Goal: Information Seeking & Learning: Learn about a topic

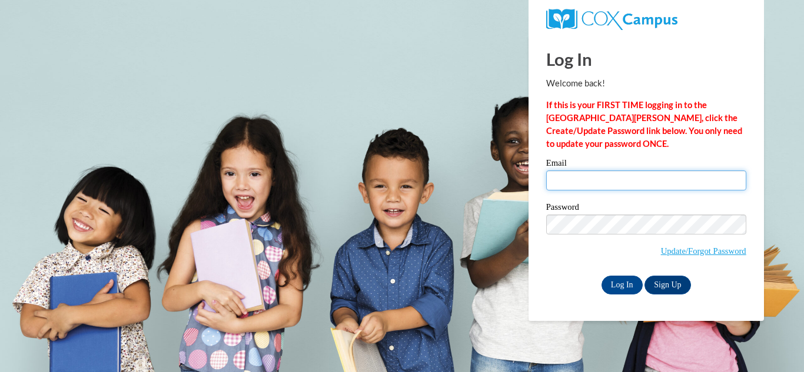
click at [675, 176] on input "Email" at bounding box center [646, 181] width 200 height 20
type input "i"
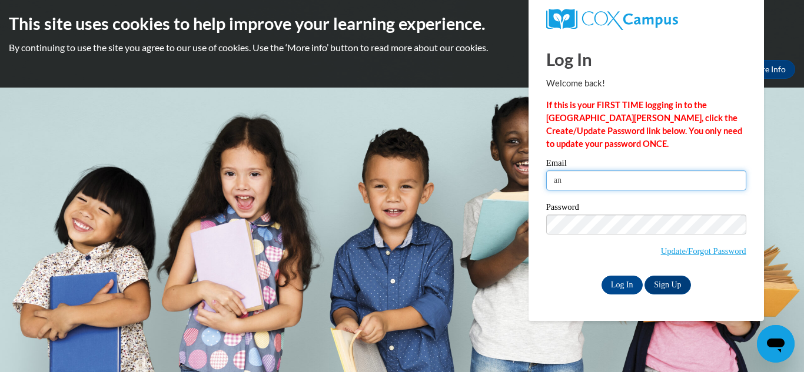
type input "angeleyespink@gmail.com"
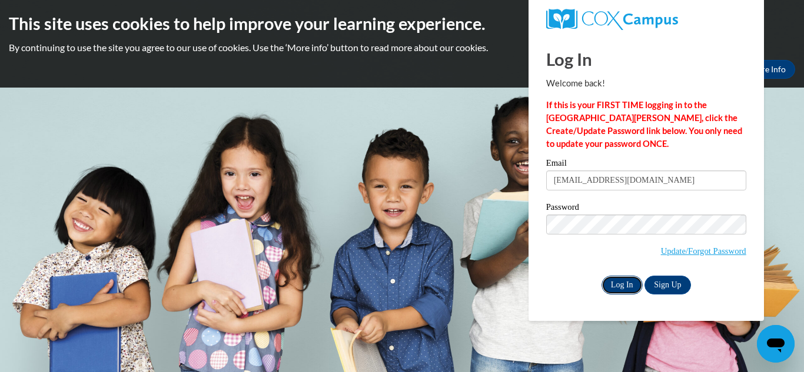
click at [616, 278] on input "Log In" at bounding box center [621, 285] width 41 height 19
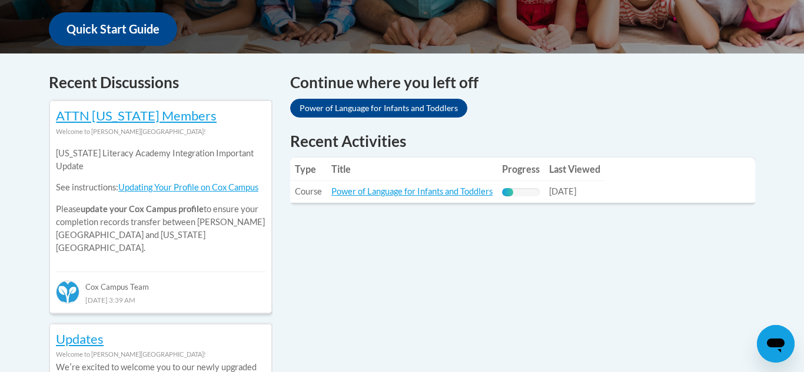
scroll to position [471, 0]
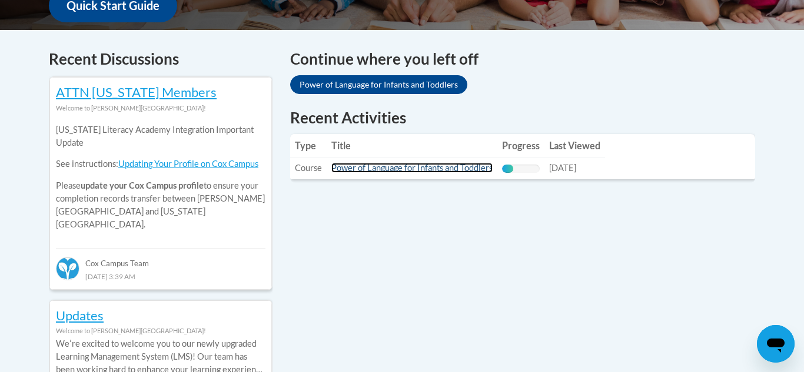
click at [358, 167] on link "Power of Language for Infants and Toddlers" at bounding box center [411, 168] width 161 height 10
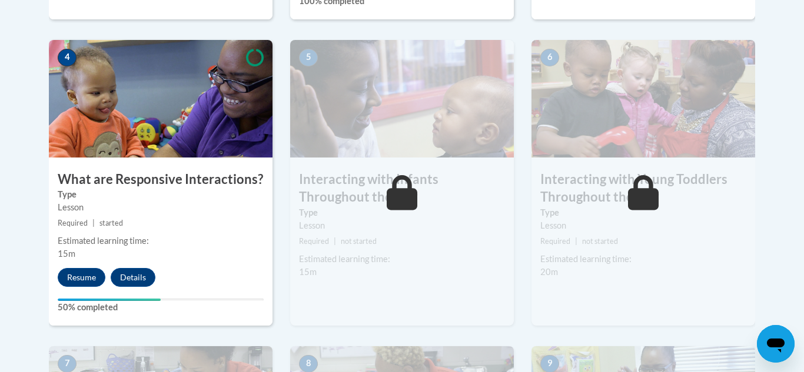
scroll to position [683, 0]
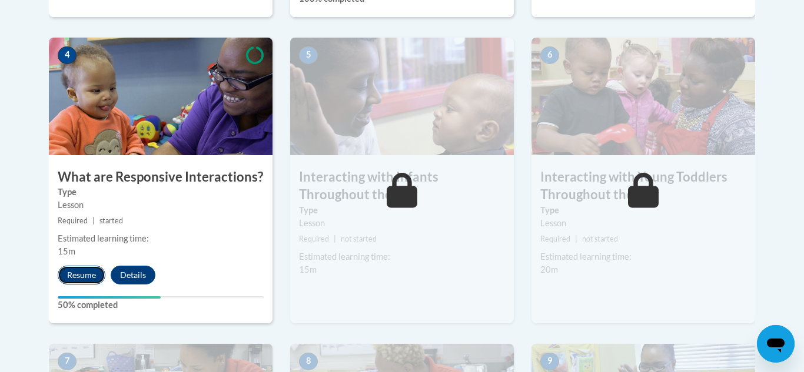
click at [88, 266] on button "Resume" at bounding box center [82, 275] width 48 height 19
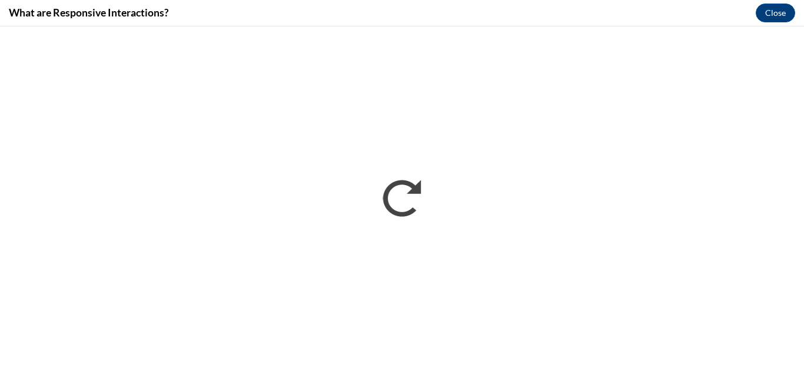
scroll to position [0, 0]
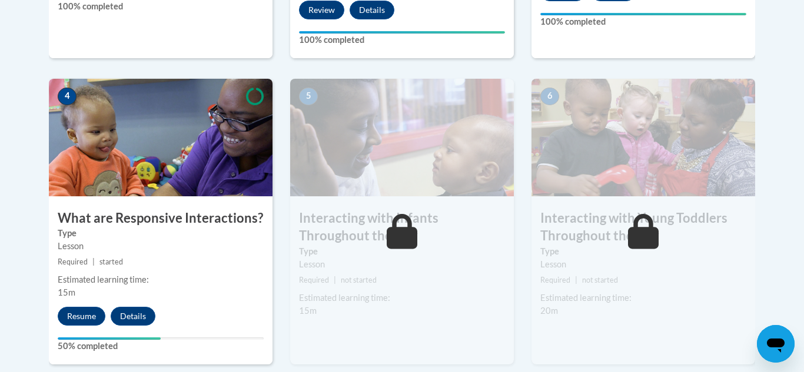
scroll to position [659, 0]
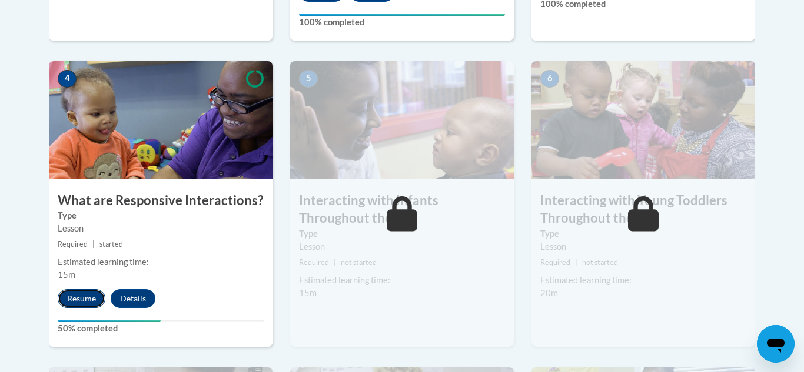
click at [84, 289] on button "Resume" at bounding box center [82, 298] width 48 height 19
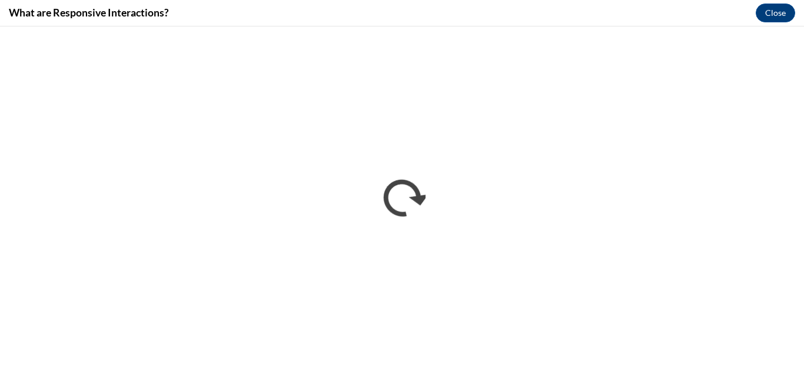
scroll to position [0, 0]
click at [777, 12] on button "Close" at bounding box center [774, 13] width 39 height 19
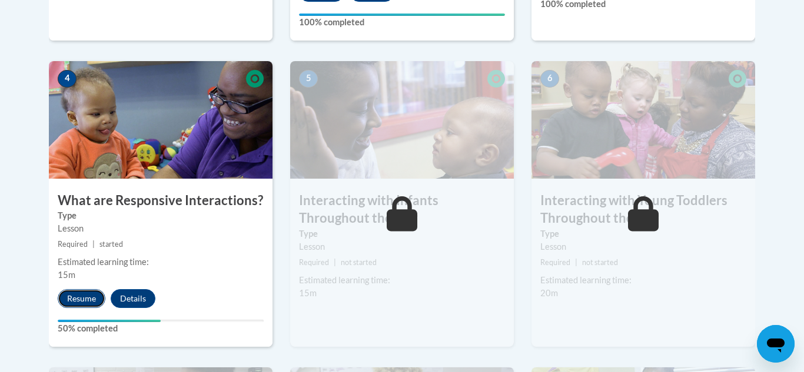
click at [84, 289] on button "Resume" at bounding box center [82, 298] width 48 height 19
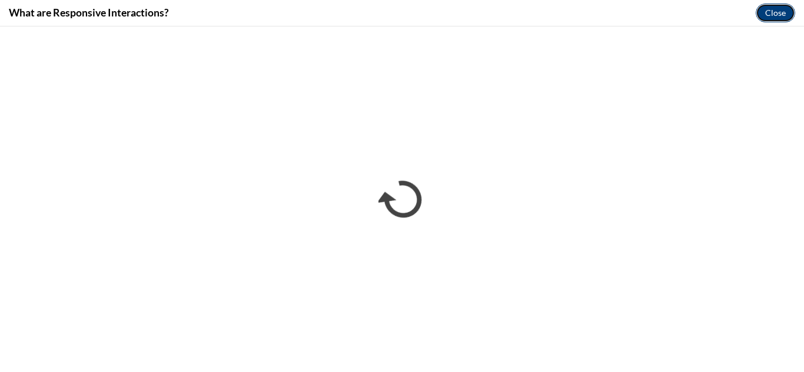
click at [768, 14] on button "Close" at bounding box center [774, 13] width 39 height 19
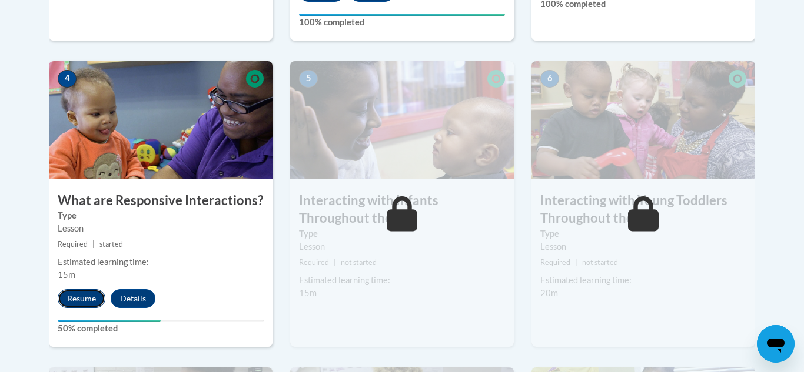
click at [95, 289] on button "Resume" at bounding box center [82, 298] width 48 height 19
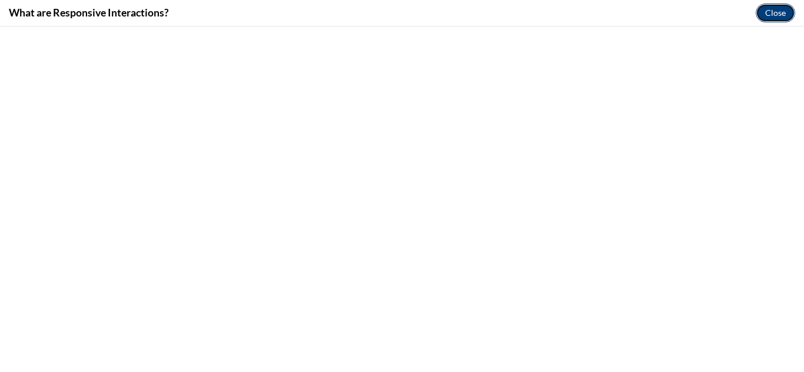
click at [783, 7] on button "Close" at bounding box center [774, 13] width 39 height 19
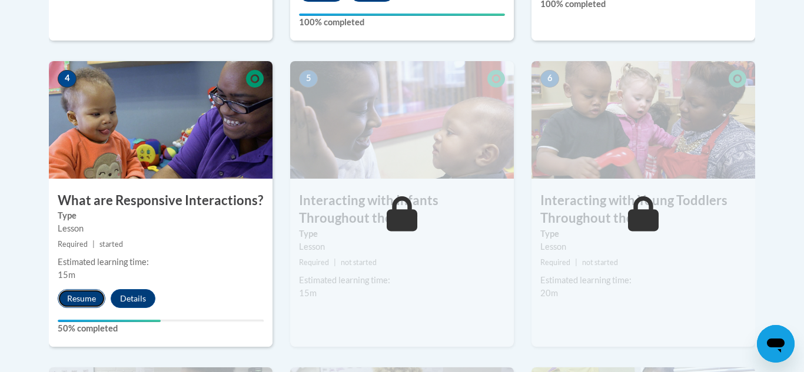
click at [87, 289] on button "Resume" at bounding box center [82, 298] width 48 height 19
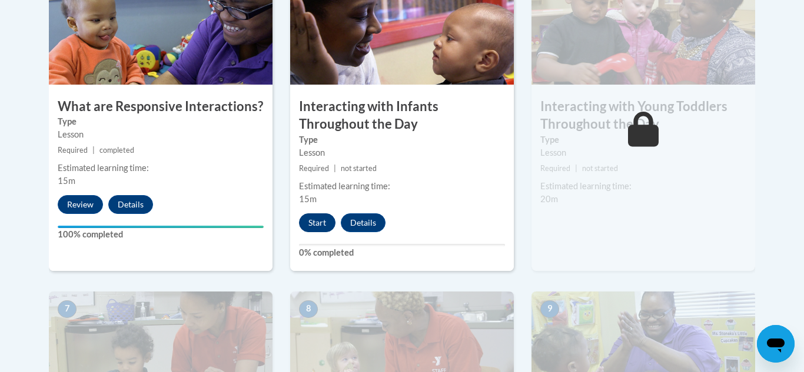
scroll to position [730, 0]
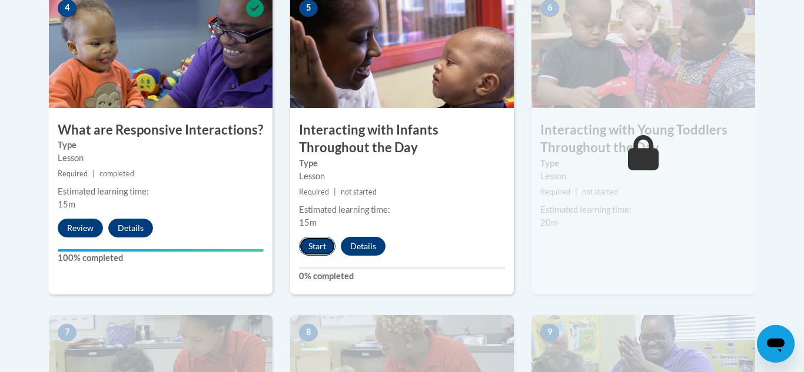
click at [318, 237] on button "Start" at bounding box center [317, 246] width 36 height 19
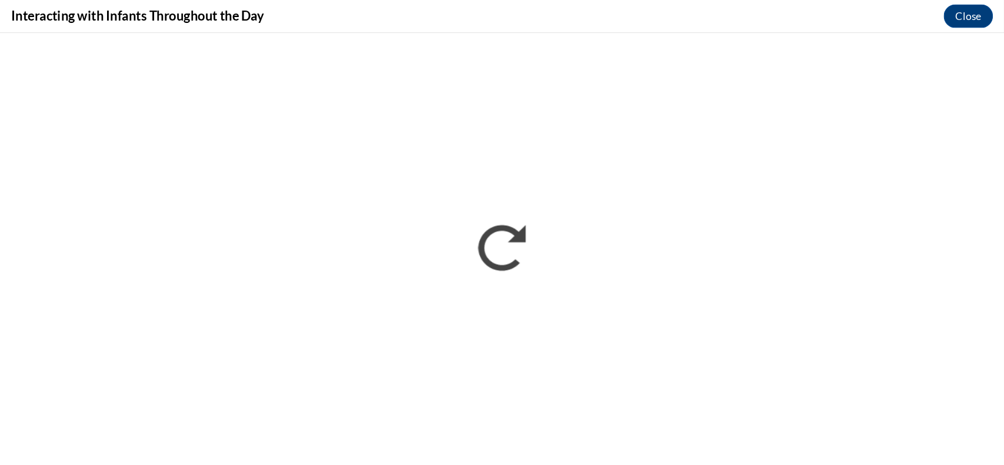
scroll to position [0, 0]
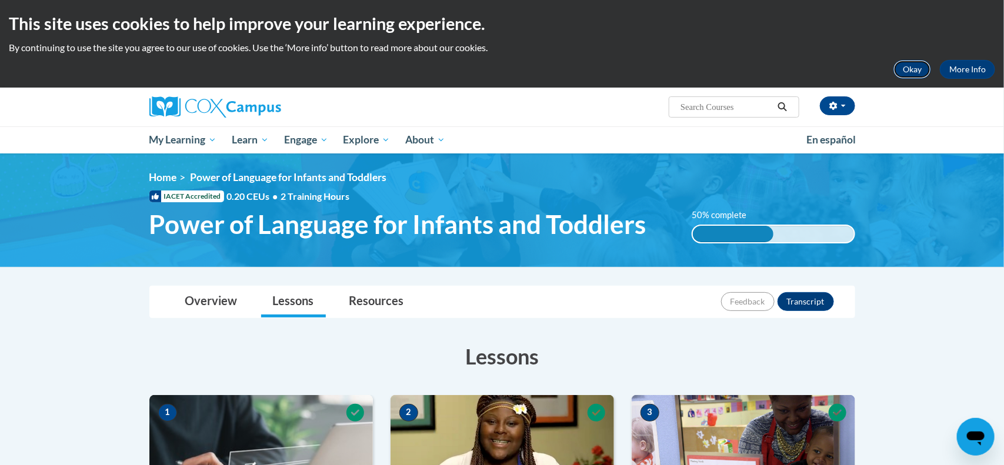
click at [910, 64] on button "Okay" at bounding box center [913, 69] width 38 height 19
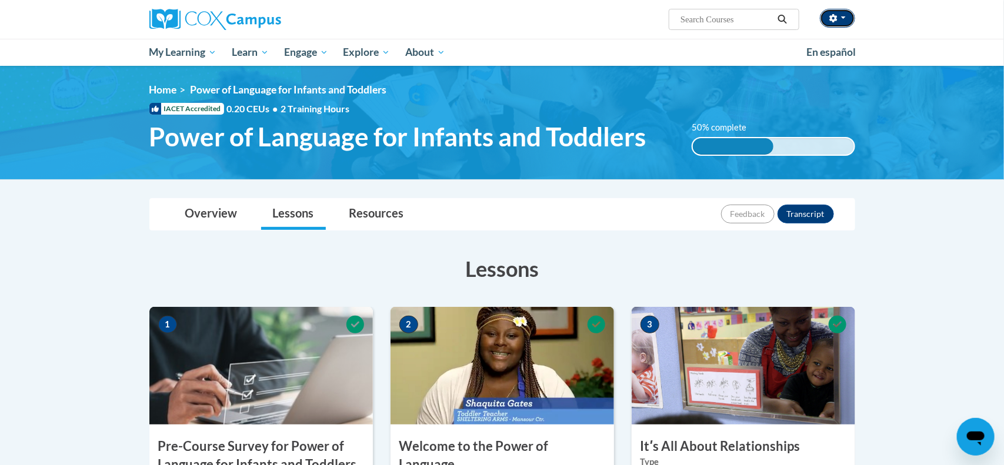
click at [844, 19] on button "button" at bounding box center [837, 18] width 35 height 19
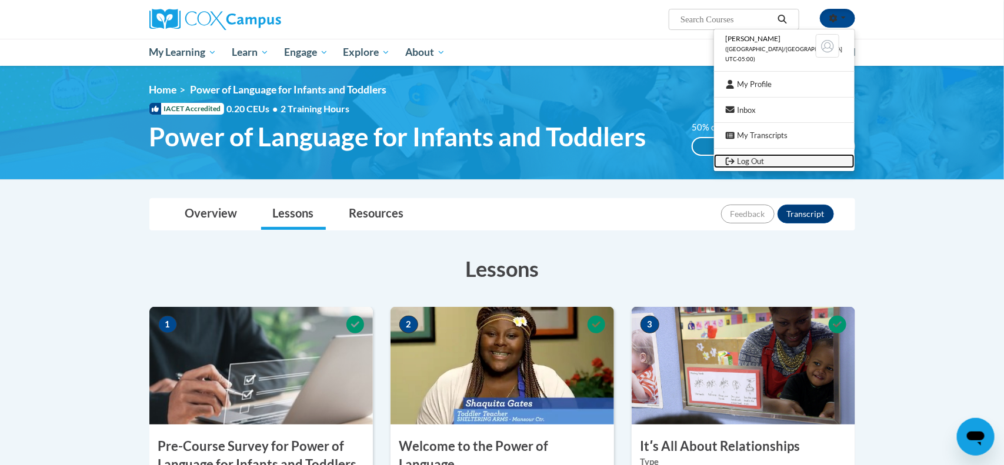
click at [787, 155] on link "Log Out" at bounding box center [784, 161] width 141 height 15
